Goal: Check status: Check status

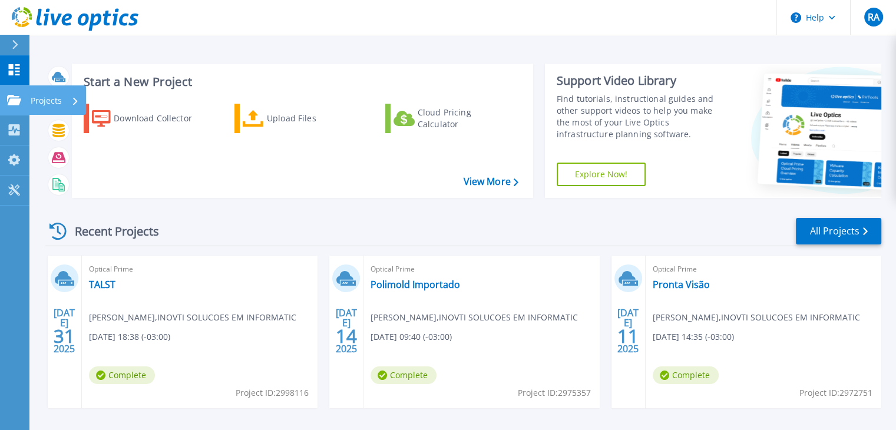
click at [49, 98] on p "Projects" at bounding box center [46, 100] width 31 height 31
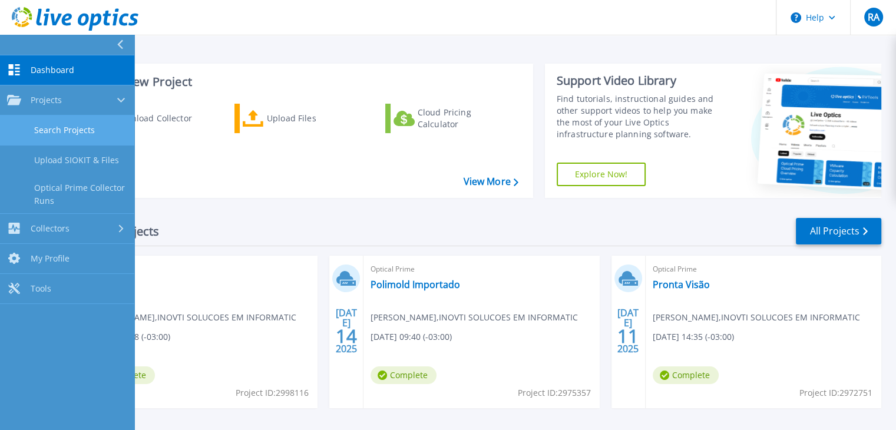
click at [95, 131] on link "Search Projects" at bounding box center [67, 130] width 134 height 30
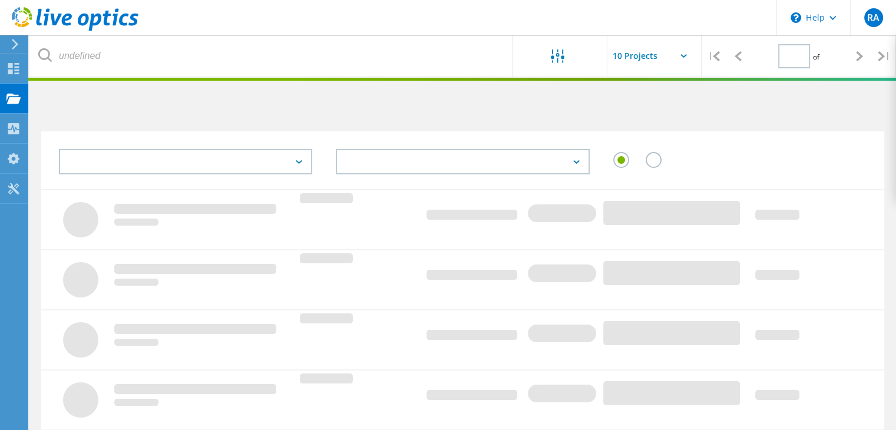
type input "1"
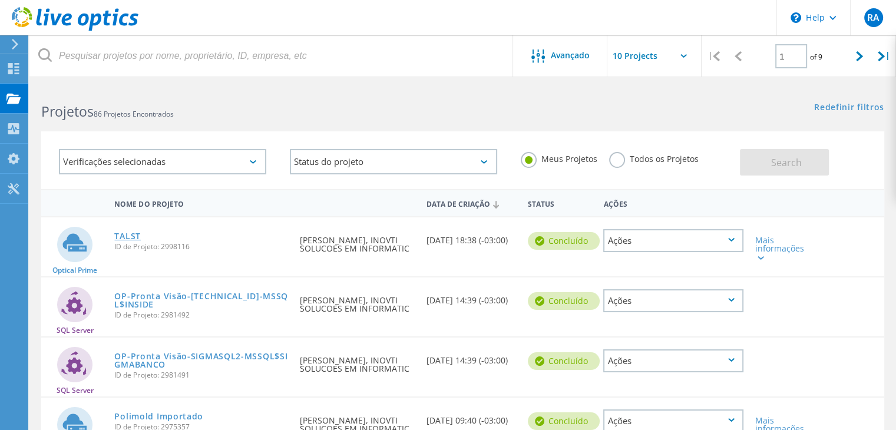
click at [131, 233] on link "TALST" at bounding box center [127, 236] width 27 height 8
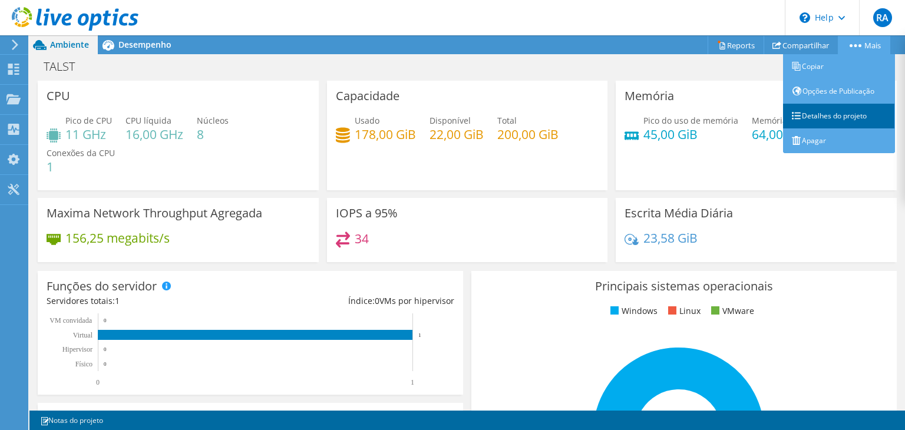
click at [838, 118] on link "Detalhes do projeto" at bounding box center [839, 116] width 112 height 25
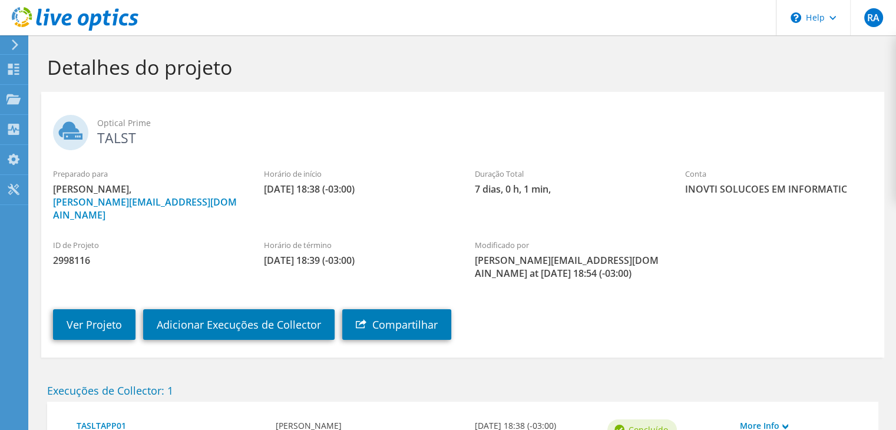
click at [221, 179] on div "Preparado para [PERSON_NAME], [PERSON_NAME][EMAIL_ADDRESS][DOMAIN_NAME] Horário…" at bounding box center [462, 194] width 843 height 65
click at [382, 254] on span "[DATE] 18:39 (-03:00)" at bounding box center [357, 260] width 187 height 13
click at [304, 255] on div "Horário de término 08/07/2025, 18:39 (-03:00)" at bounding box center [357, 252] width 211 height 39
drag, startPoint x: 289, startPoint y: 248, endPoint x: 257, endPoint y: 247, distance: 32.4
click at [257, 247] on div "Horário de término 08/07/2025, 18:39 (-03:00)" at bounding box center [357, 252] width 211 height 39
